Goal: Task Accomplishment & Management: Use online tool/utility

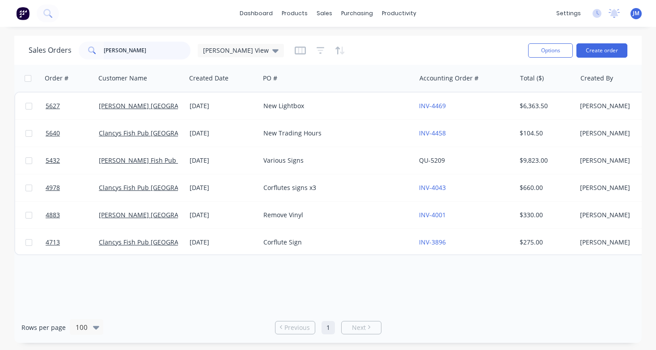
click at [118, 51] on input "[PERSON_NAME]" at bounding box center [147, 51] width 87 height 18
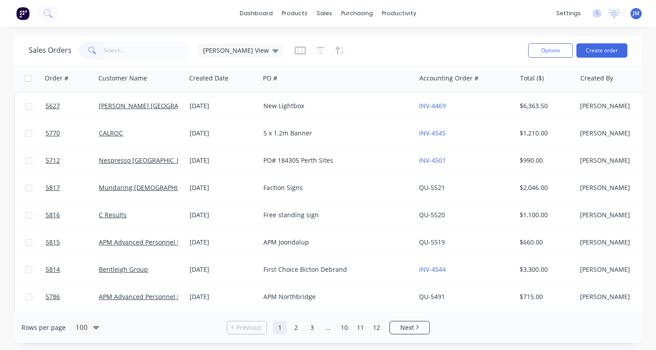
click at [125, 0] on div "dashboard products sales purchasing productivity dashboard products Product Cat…" at bounding box center [328, 13] width 656 height 27
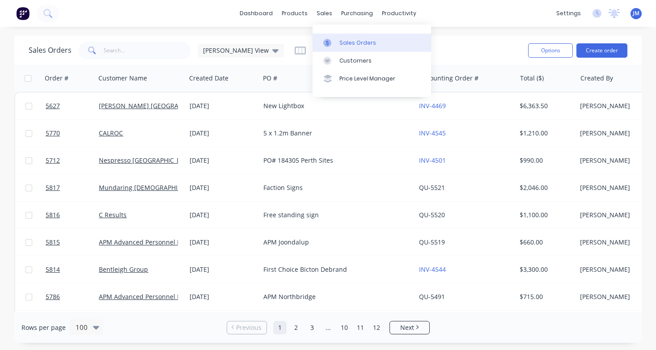
click at [347, 44] on div "Sales Orders" at bounding box center [357, 43] width 37 height 8
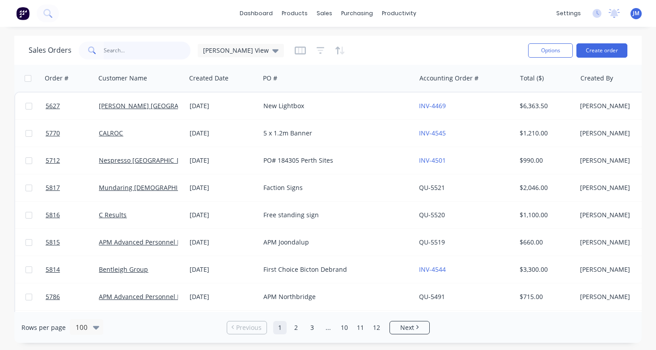
click at [174, 50] on input "text" at bounding box center [147, 51] width 87 height 18
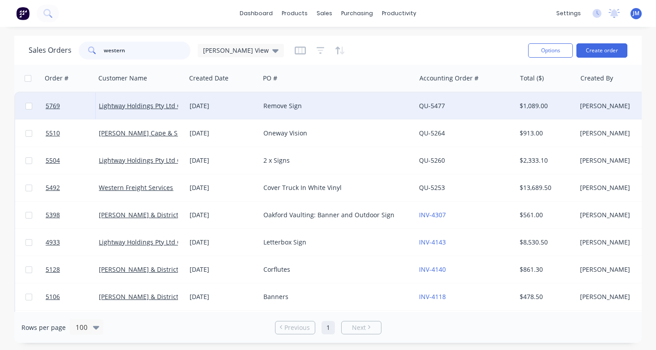
type input "western"
click at [263, 112] on div "Remove Sign" at bounding box center [338, 106] width 156 height 27
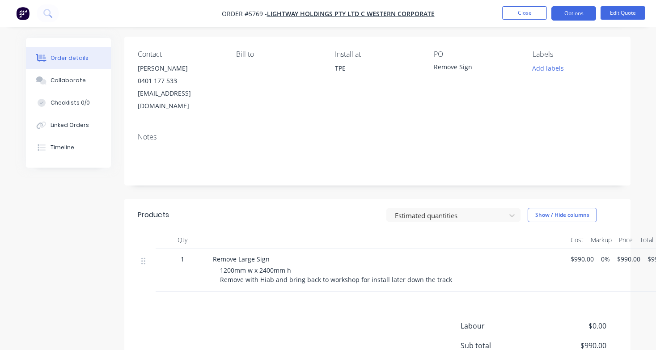
scroll to position [62, 1]
click at [580, 4] on nav "Order #5769 - Lightway Holdings Pty Ltd C Western Corporate Close Options Edit …" at bounding box center [328, 13] width 656 height 27
click at [579, 12] on button "Options" at bounding box center [573, 13] width 45 height 14
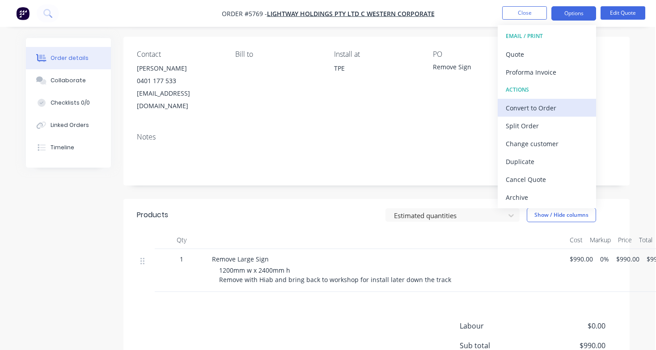
click at [557, 114] on div "Convert to Order" at bounding box center [547, 107] width 82 height 13
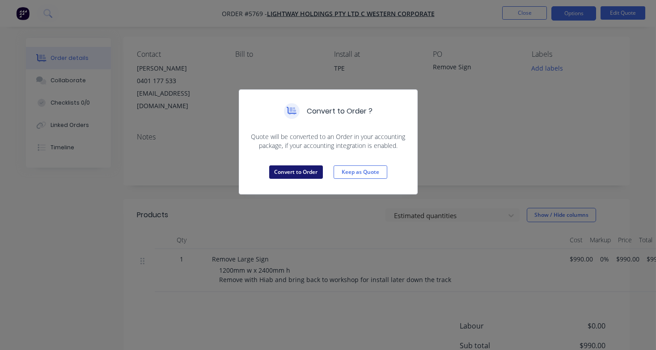
click at [309, 177] on button "Convert to Order" at bounding box center [296, 171] width 54 height 13
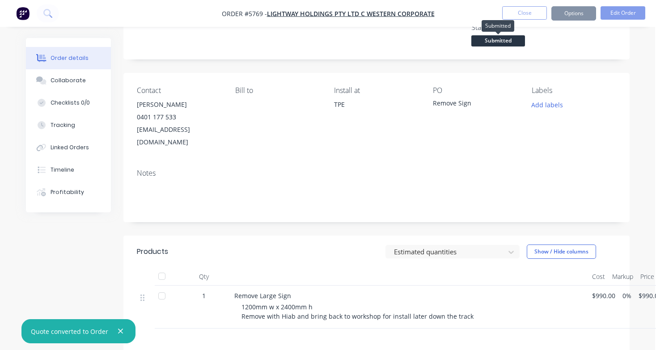
click at [485, 41] on span "Submitted" at bounding box center [498, 40] width 54 height 11
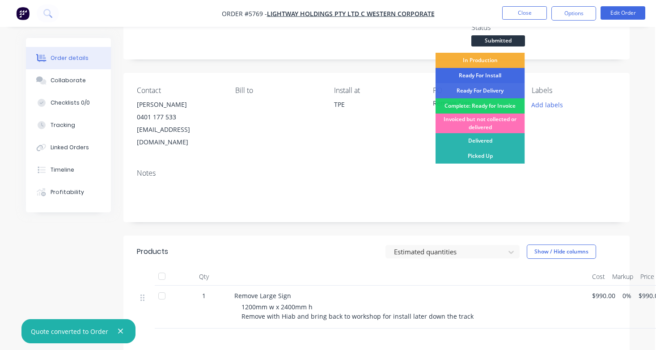
click at [491, 80] on div "Ready For Install" at bounding box center [480, 75] width 89 height 15
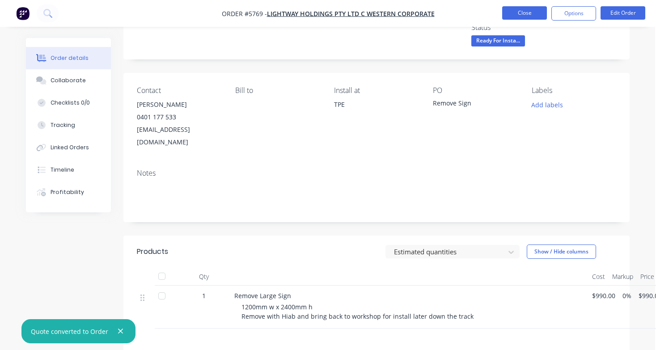
click at [522, 14] on button "Close" at bounding box center [524, 12] width 45 height 13
